Goal: Task Accomplishment & Management: Use online tool/utility

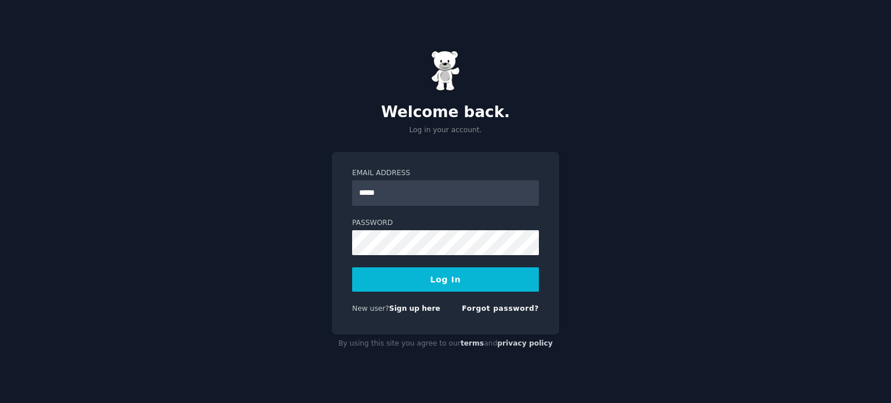
type input "**********"
drag, startPoint x: 426, startPoint y: 255, endPoint x: 691, endPoint y: 343, distance: 278.9
click at [691, 343] on div "**********" at bounding box center [445, 201] width 891 height 403
click at [465, 283] on button "Log In" at bounding box center [445, 279] width 187 height 24
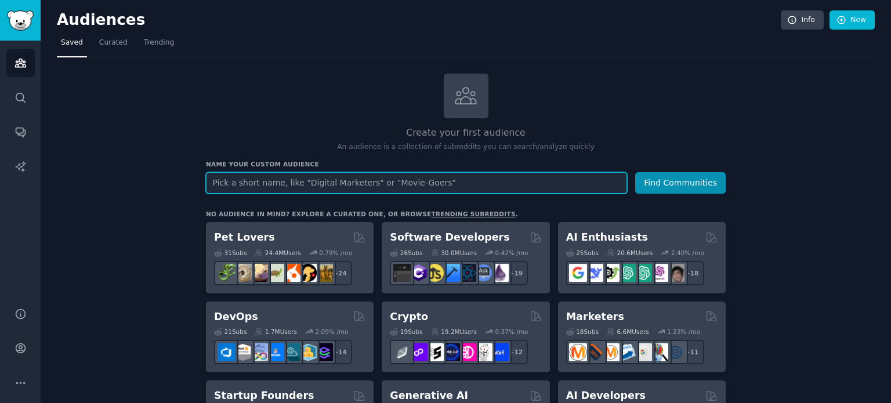
click at [321, 184] on input "text" at bounding box center [416, 182] width 421 height 21
type input "primeiraliga"
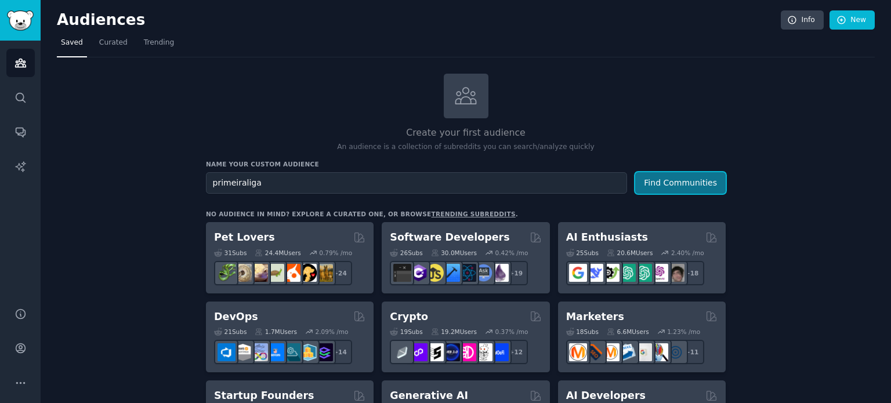
click at [678, 183] on button "Find Communities" at bounding box center [680, 182] width 91 height 21
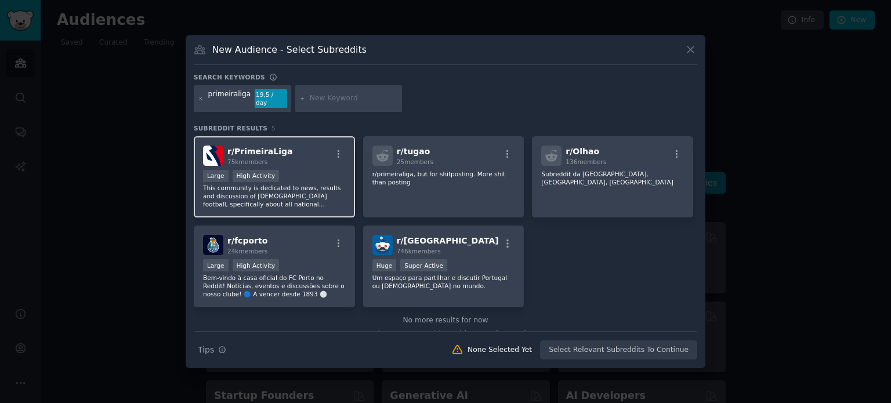
click at [280, 148] on div "r/ PrimeiraLiga 75k members" at bounding box center [274, 156] width 143 height 20
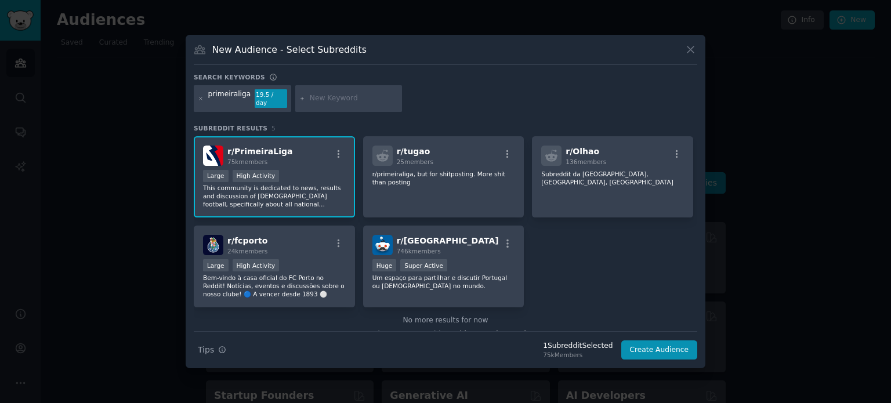
click at [260, 160] on span "75k members" at bounding box center [247, 161] width 40 height 7
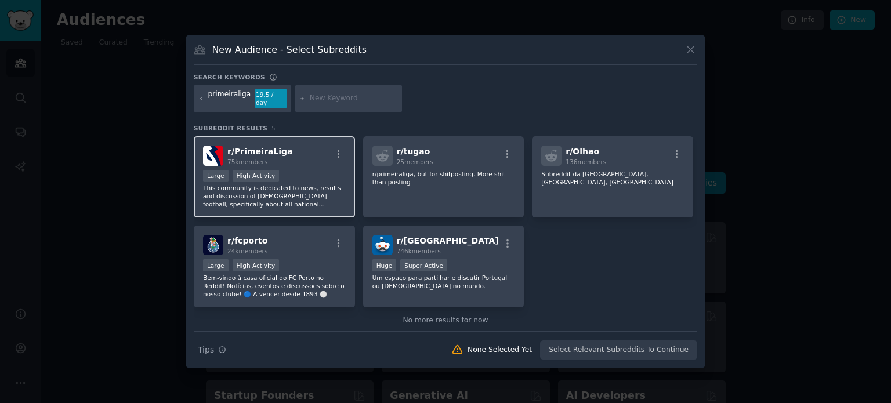
click at [260, 160] on span "75k members" at bounding box center [247, 161] width 40 height 7
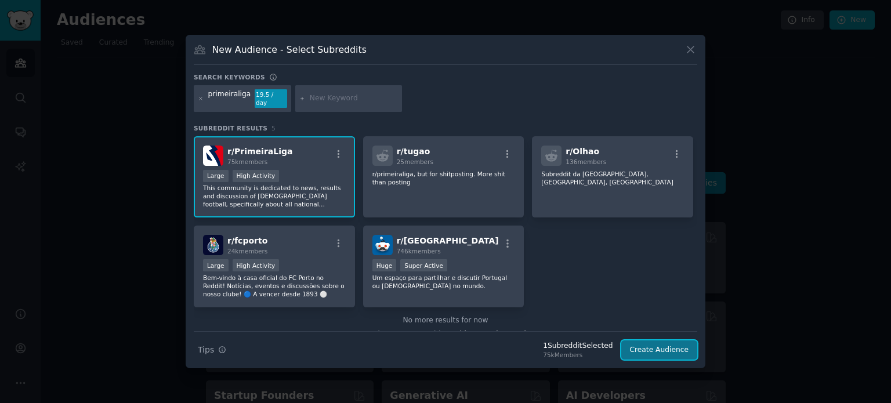
click at [675, 345] on button "Create Audience" at bounding box center [659, 351] width 77 height 20
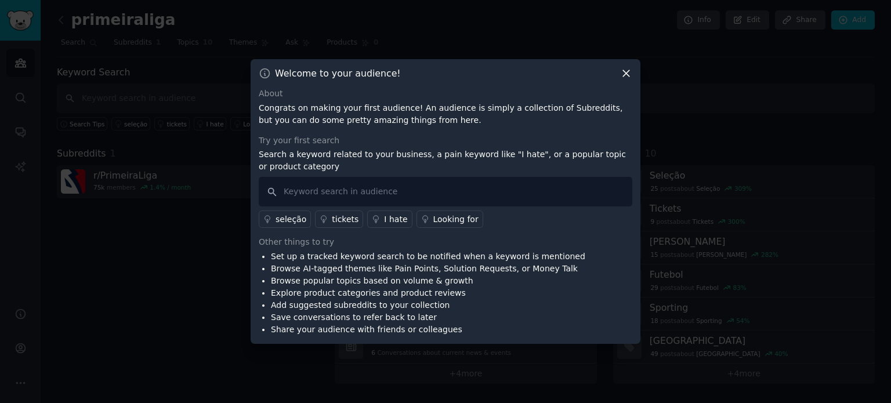
click at [627, 74] on icon at bounding box center [626, 73] width 12 height 12
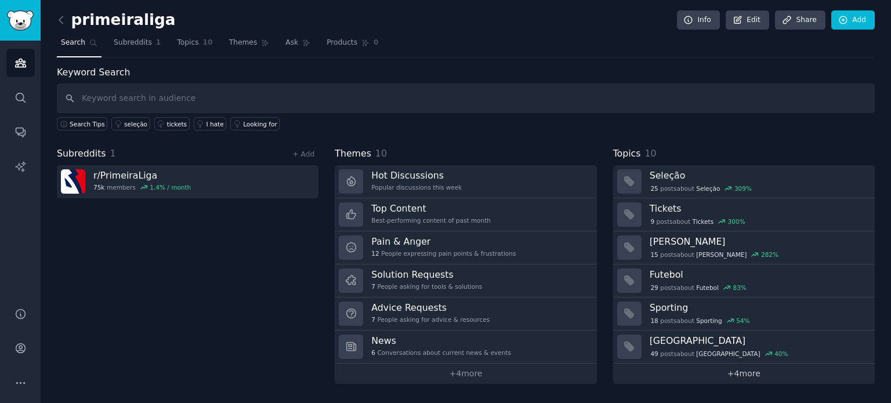
click at [743, 371] on link "+ 4 more" at bounding box center [744, 374] width 262 height 20
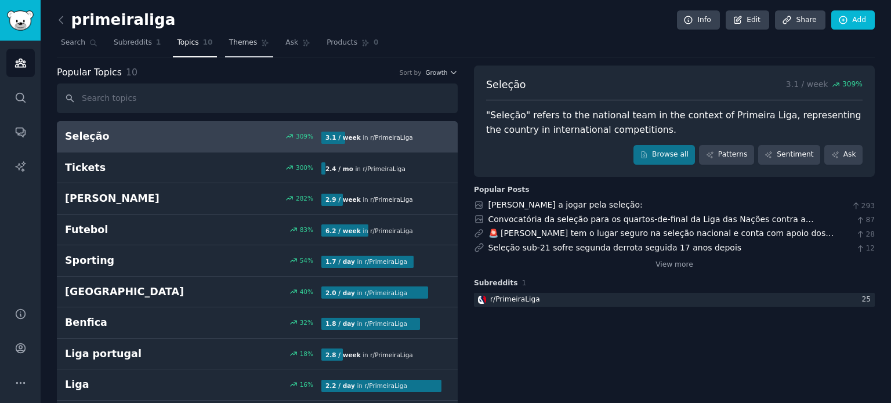
click at [230, 43] on span "Themes" at bounding box center [243, 43] width 28 height 10
